Goal: Entertainment & Leisure: Browse casually

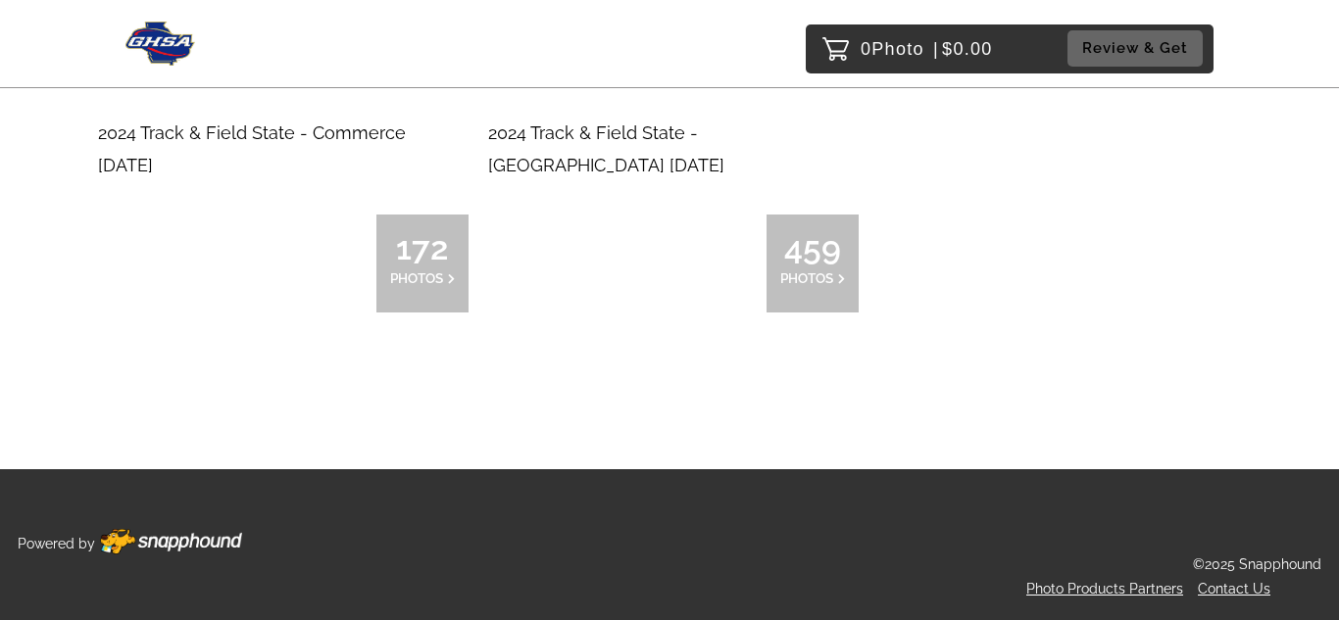
scroll to position [14054, 0]
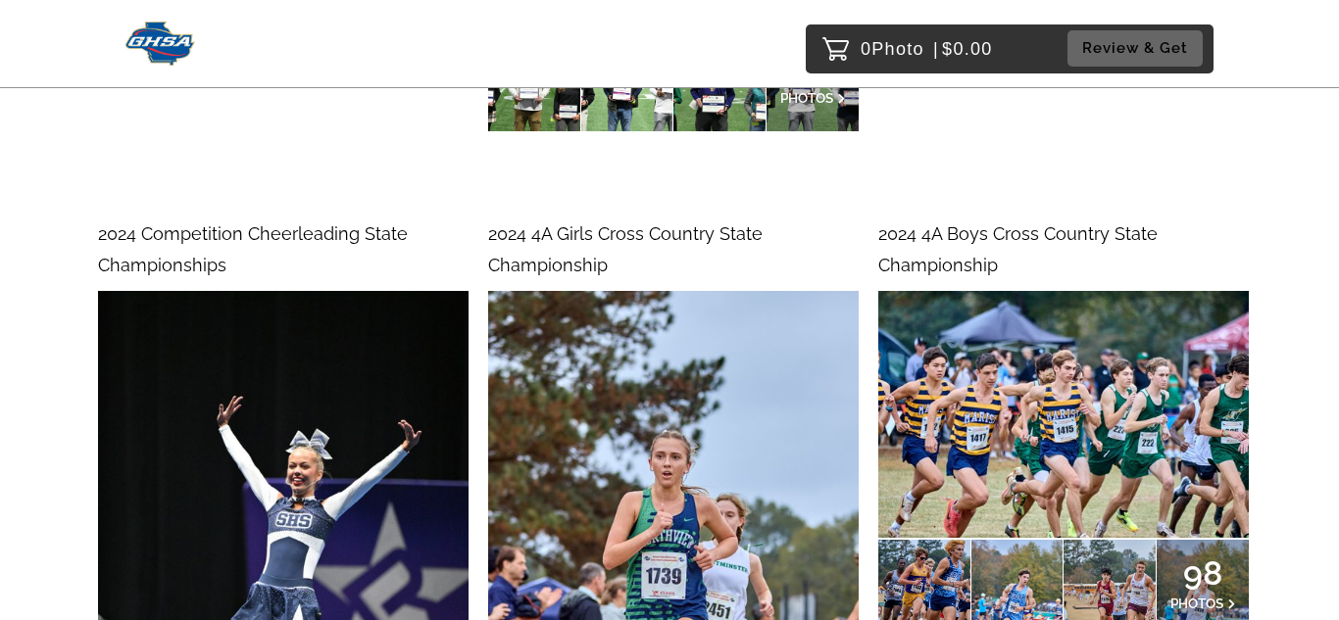
click at [282, 223] on span "2024 Competition Cheerleading State Championships" at bounding box center [253, 249] width 310 height 52
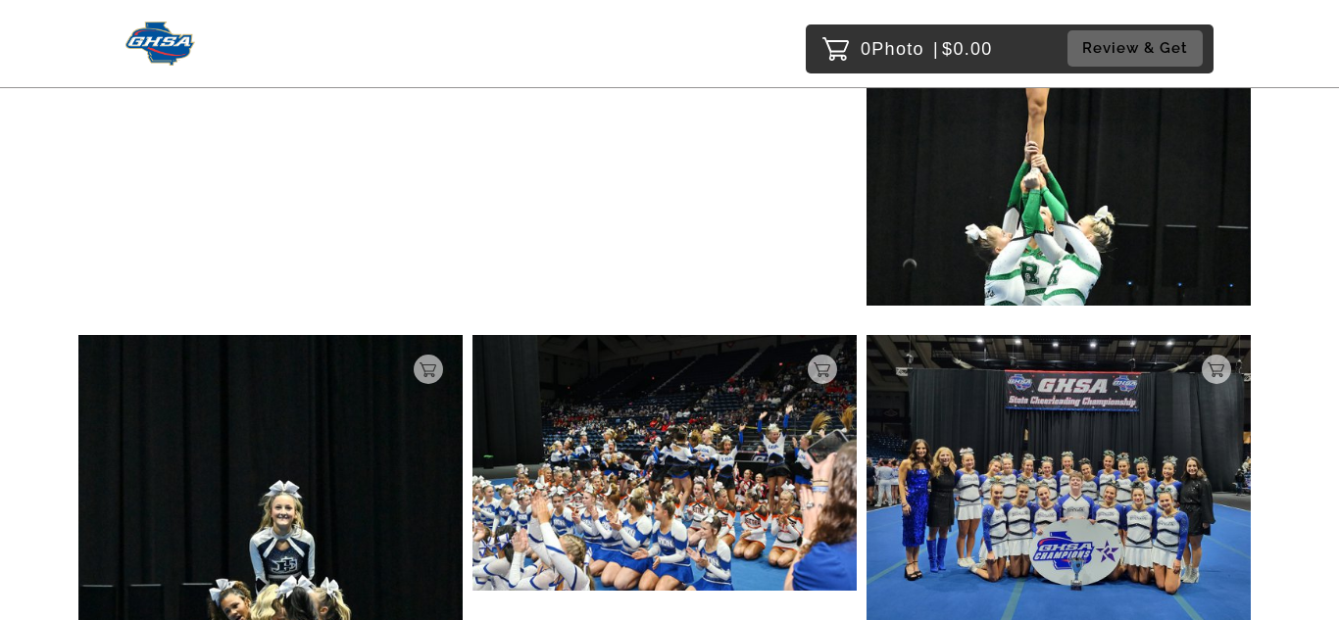
scroll to position [12621, 0]
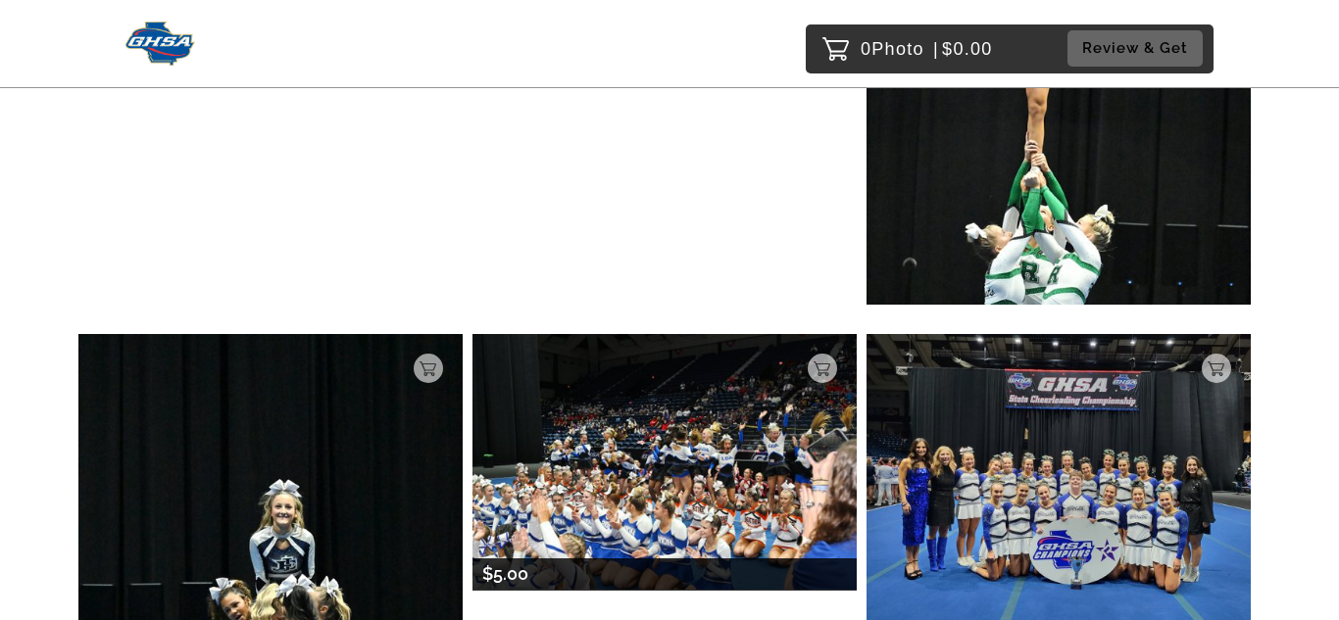
click at [776, 502] on img at bounding box center [664, 462] width 384 height 256
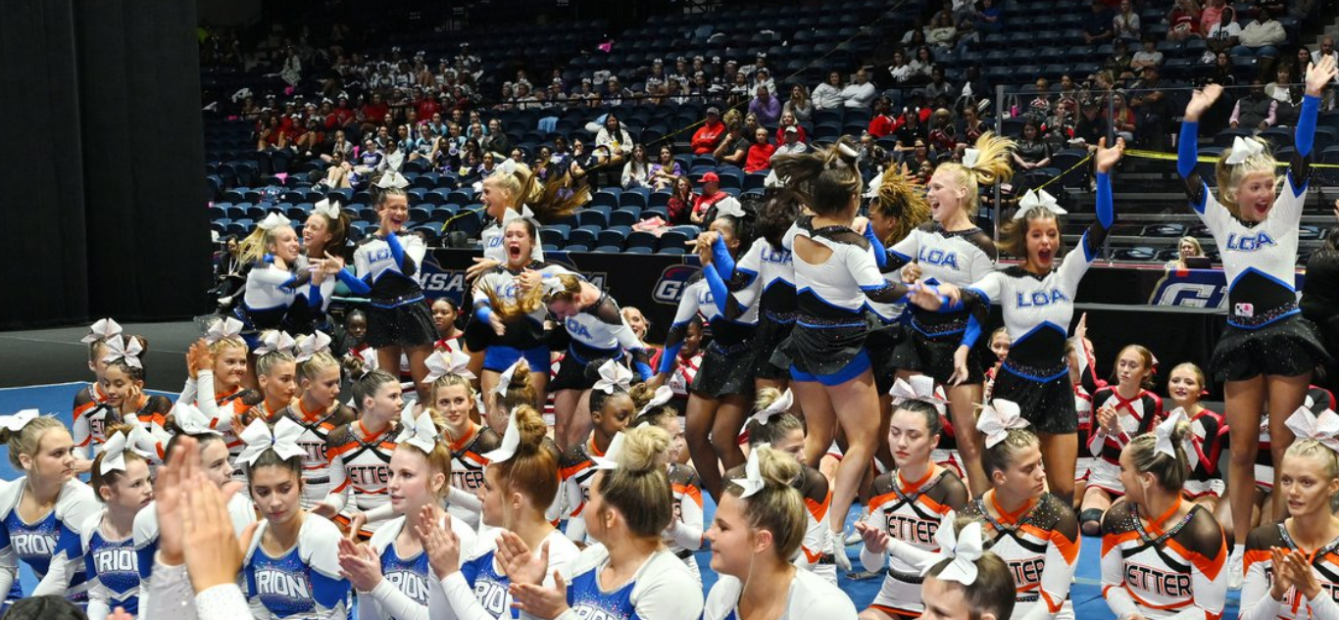
drag, startPoint x: 772, startPoint y: 453, endPoint x: 675, endPoint y: 411, distance: 105.8
click at [675, 411] on div at bounding box center [669, 397] width 1182 height 434
